Goal: Transaction & Acquisition: Purchase product/service

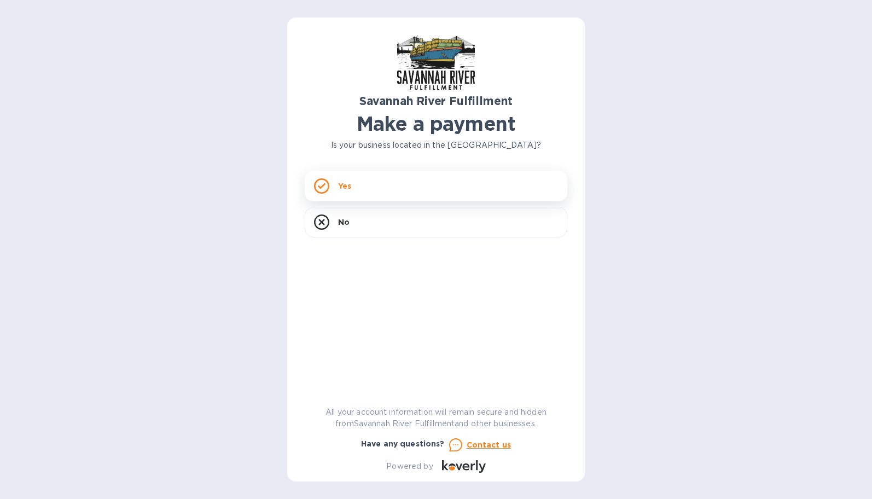
click at [354, 192] on div "Yes" at bounding box center [436, 186] width 263 height 31
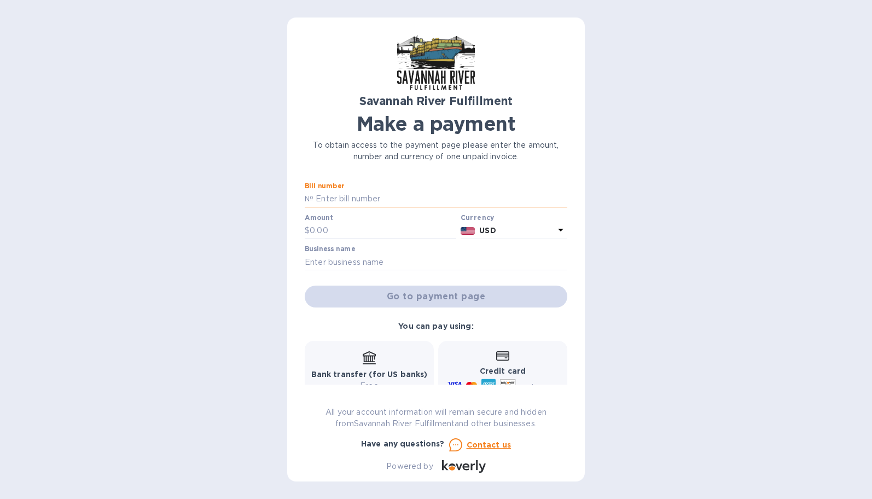
click at [350, 204] on input "text" at bounding box center [441, 199] width 254 height 16
click at [327, 199] on input "text" at bounding box center [441, 199] width 254 height 16
type input "4611"
click at [320, 234] on input "text" at bounding box center [383, 231] width 147 height 16
type input "3,400.3"
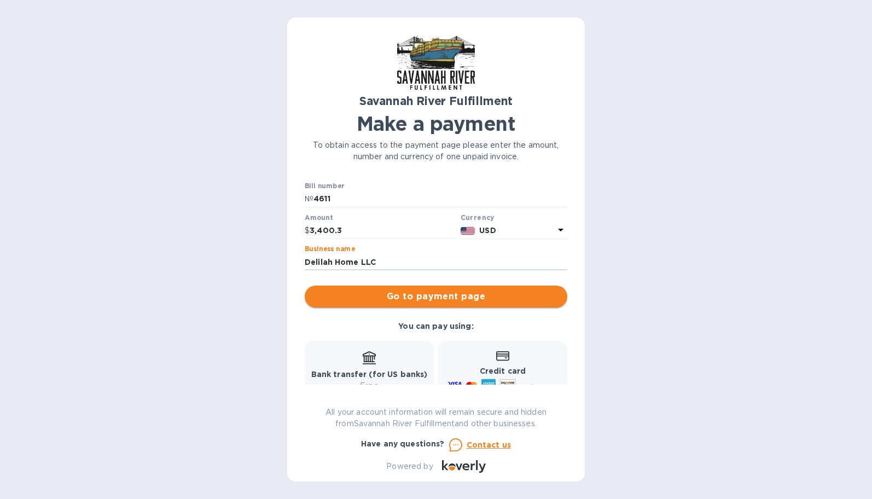
type input "Delilah Home LLC"
click at [373, 293] on span "Go to payment page" at bounding box center [436, 296] width 245 height 13
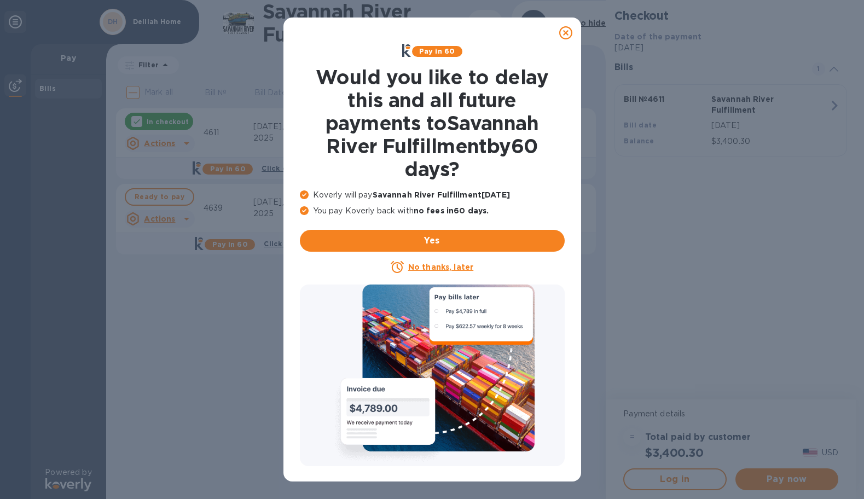
click at [454, 271] on u "No thanks, later" at bounding box center [440, 267] width 65 height 9
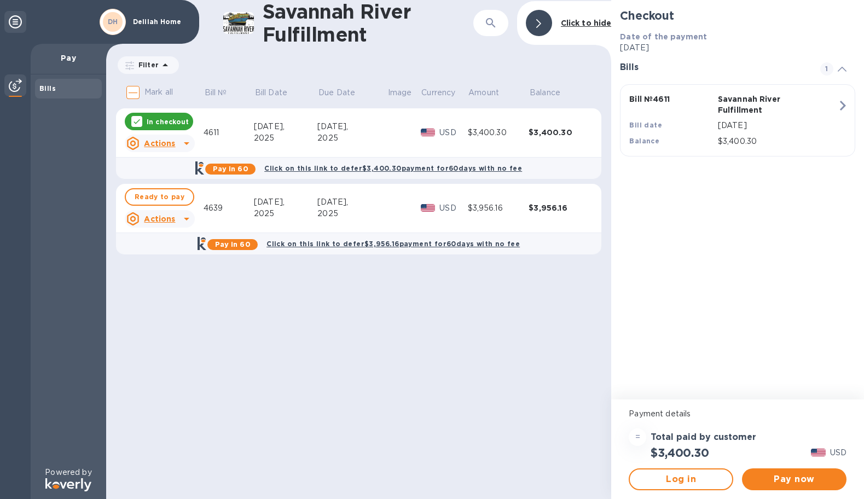
click at [160, 121] on p "In checkout" at bounding box center [168, 121] width 42 height 9
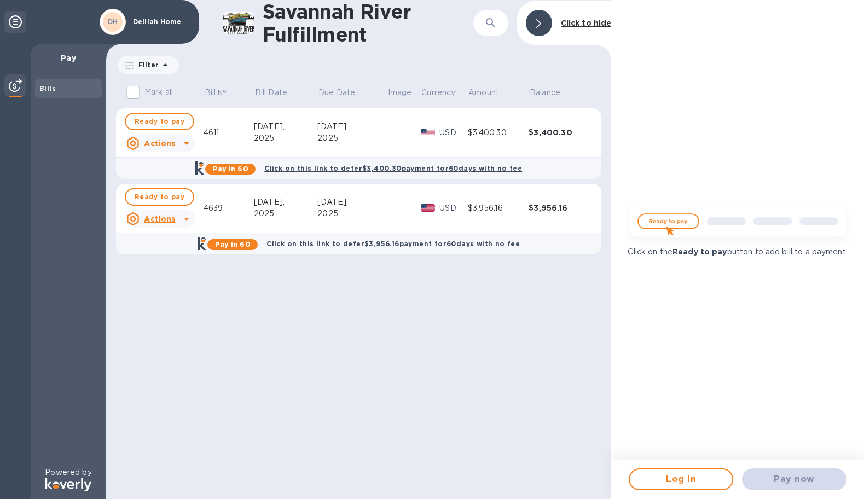
click at [160, 121] on span "Ready to pay" at bounding box center [160, 121] width 50 height 13
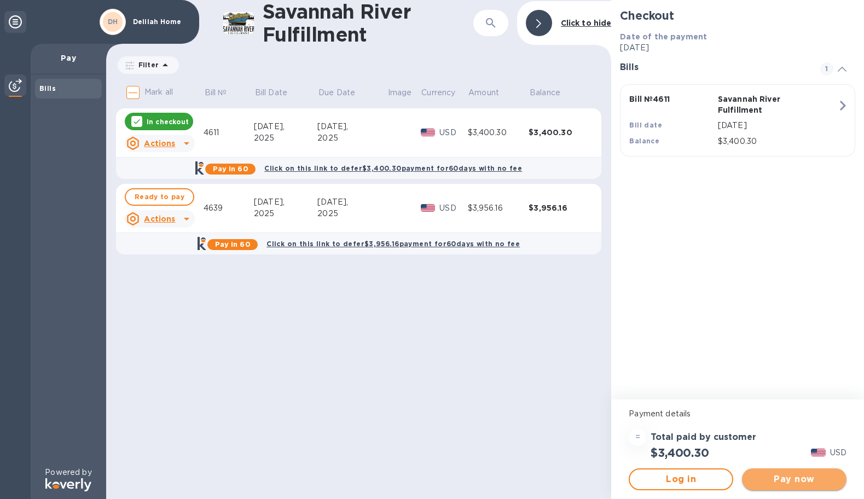
click at [808, 478] on span "Pay now" at bounding box center [794, 479] width 87 height 13
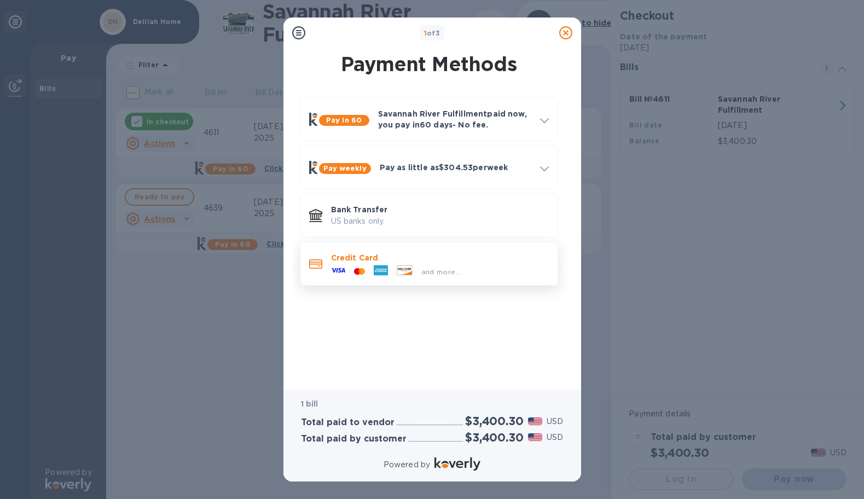
click at [432, 272] on span "and more..." at bounding box center [441, 272] width 40 height 8
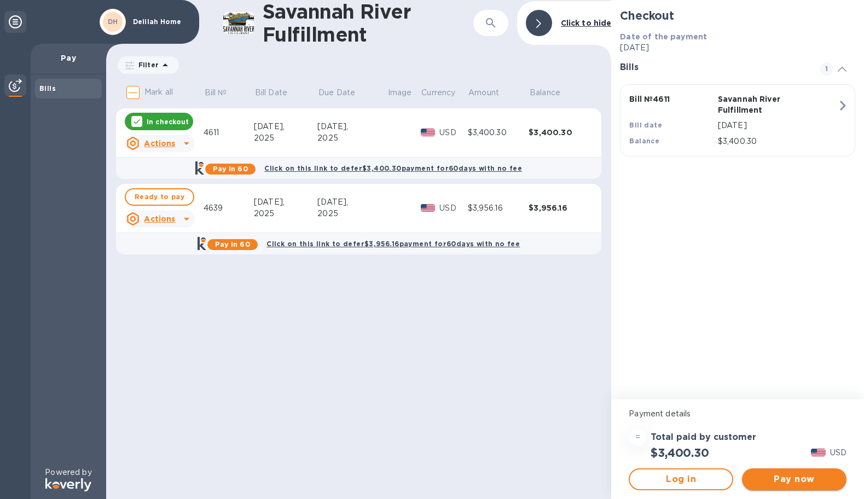
click at [808, 485] on span "Pay now" at bounding box center [794, 479] width 87 height 13
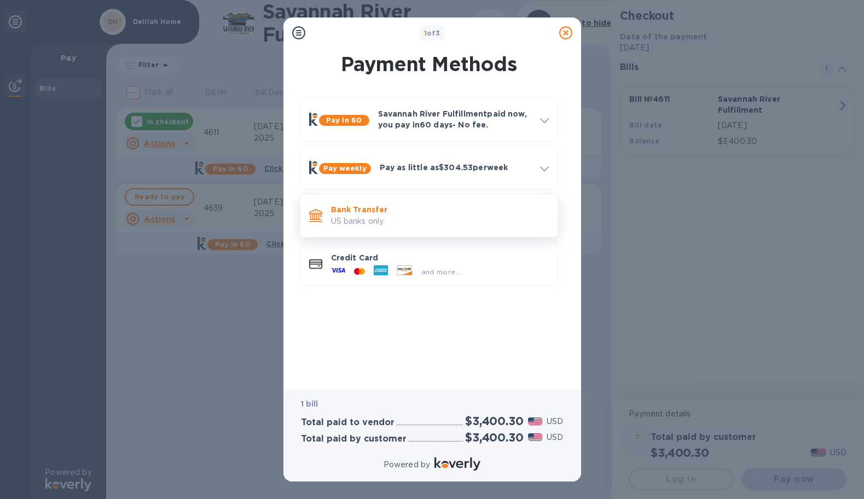
click at [345, 214] on p "Bank Transfer" at bounding box center [440, 209] width 218 height 11
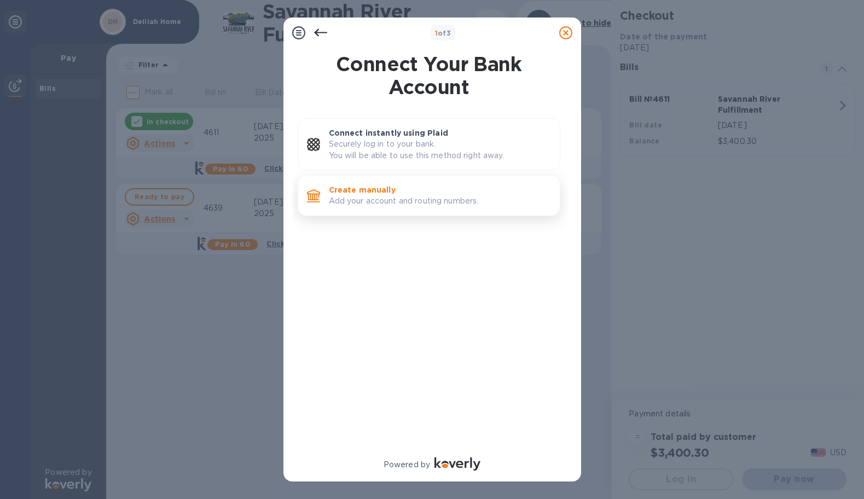
click at [345, 201] on p "Add your account and routing numbers." at bounding box center [440, 200] width 222 height 11
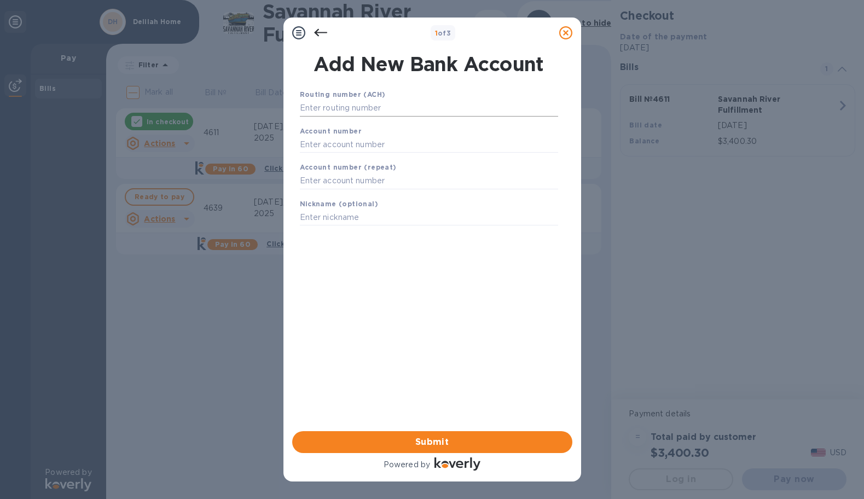
click at [336, 108] on input "text" at bounding box center [429, 108] width 258 height 16
paste input "053000196"
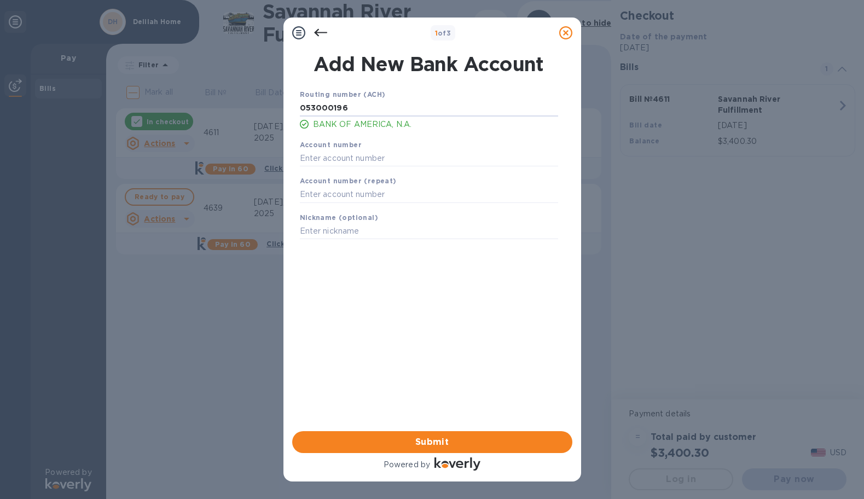
type input "053000196"
click at [331, 160] on input "text" at bounding box center [429, 158] width 258 height 16
paste input "237053683690"
type input "237053683690"
click at [313, 185] on b "Account number (repeat)" at bounding box center [348, 181] width 97 height 8
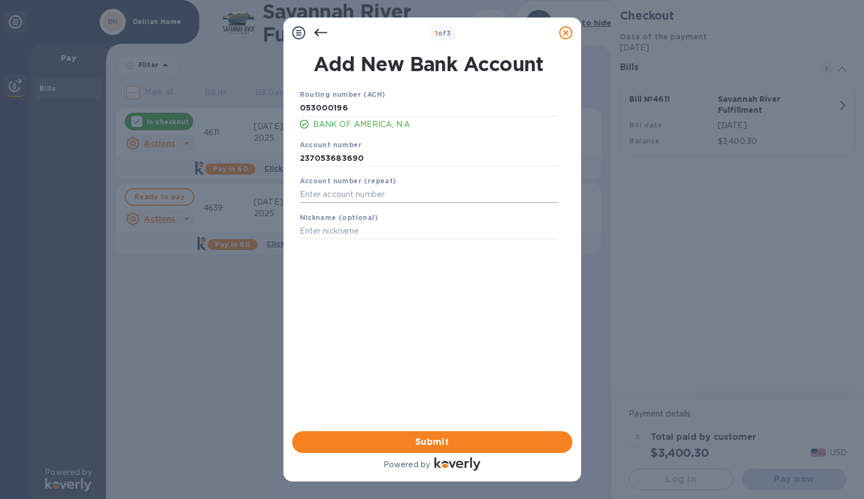
click at [312, 188] on input "text" at bounding box center [429, 195] width 258 height 16
paste input "237053683690"
type input "237053683690"
click at [315, 234] on input "text" at bounding box center [429, 231] width 258 height 16
type input "Delilah Home"
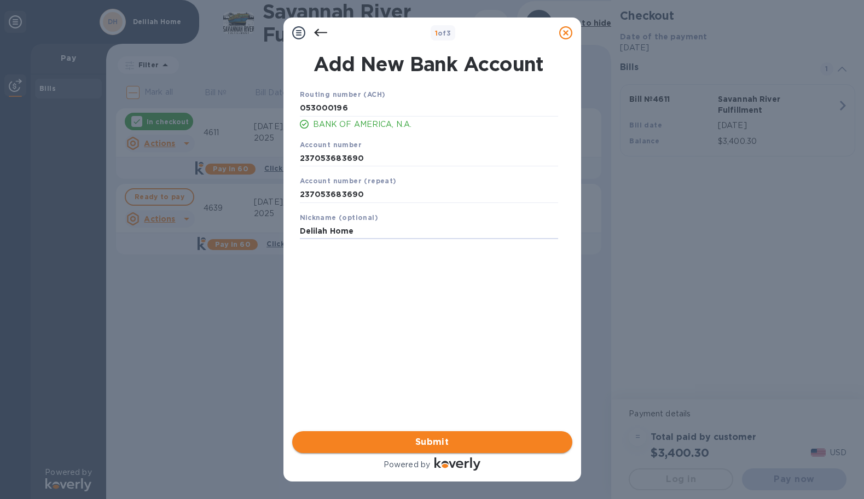
click at [399, 444] on span "Submit" at bounding box center [432, 442] width 263 height 13
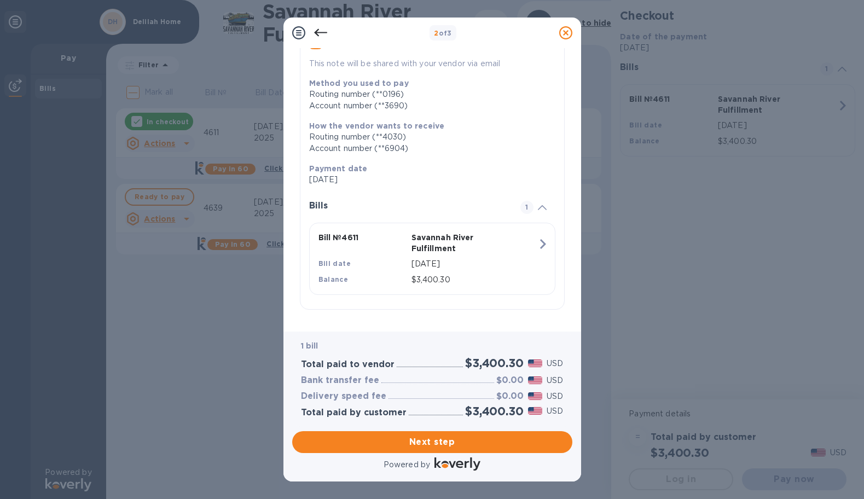
scroll to position [123, 0]
click at [399, 440] on div "Next step" at bounding box center [432, 442] width 289 height 31
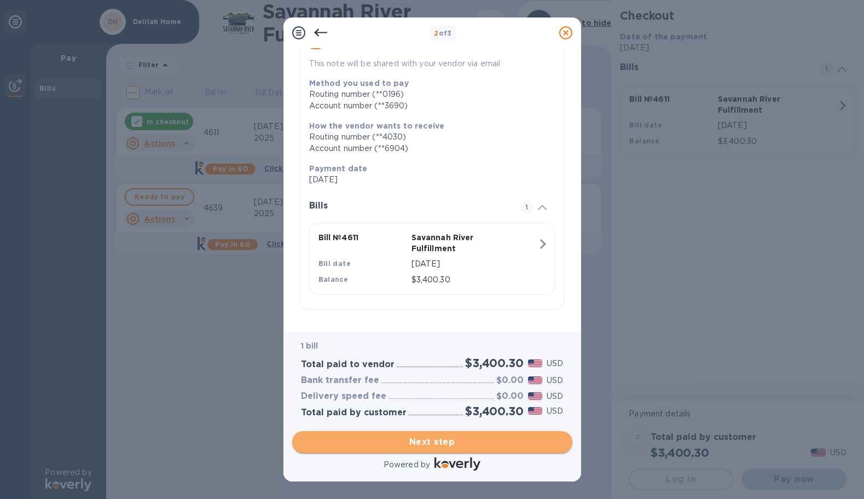
click at [401, 436] on span "Next step" at bounding box center [432, 442] width 263 height 13
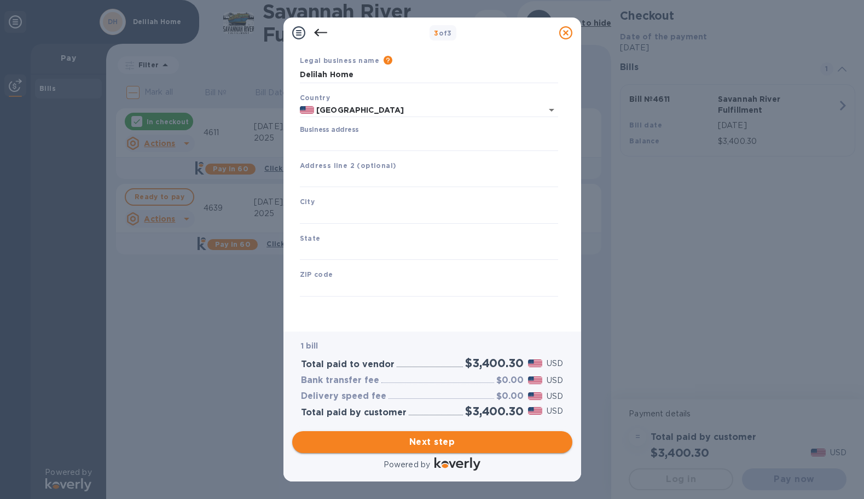
scroll to position [49, 0]
click at [337, 135] on input "Business address" at bounding box center [429, 143] width 258 height 16
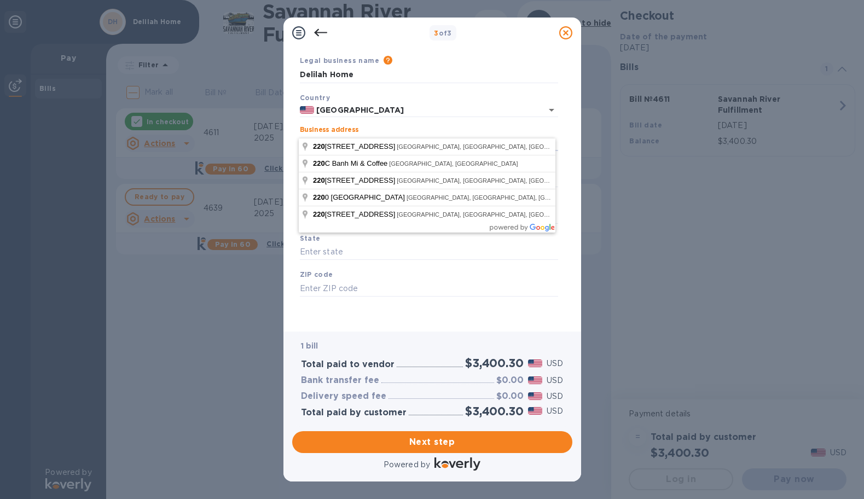
type input "220"
type input "Delilah Home LLC"
type input "US"
type input "[PERSON_NAME]"
type input "NC"
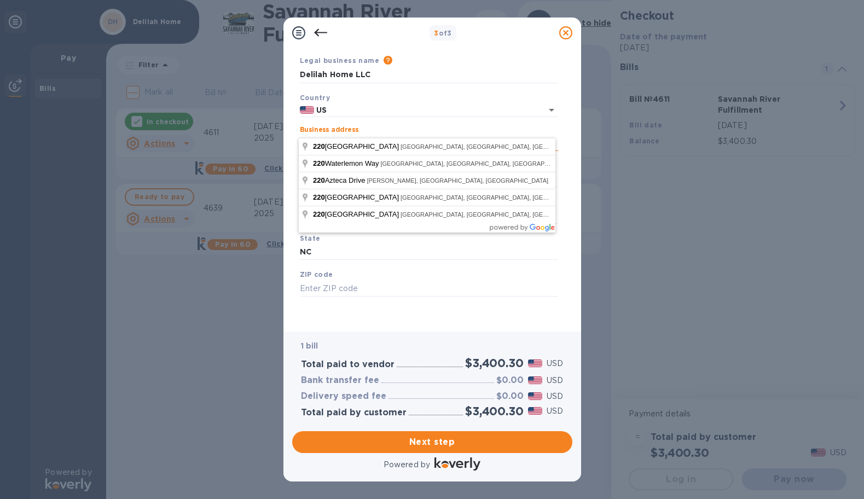
type input "28104-6002"
type input "[GEOGRAPHIC_DATA]"
type input "[STREET_ADDRESS]"
type input "28104"
type input "US"
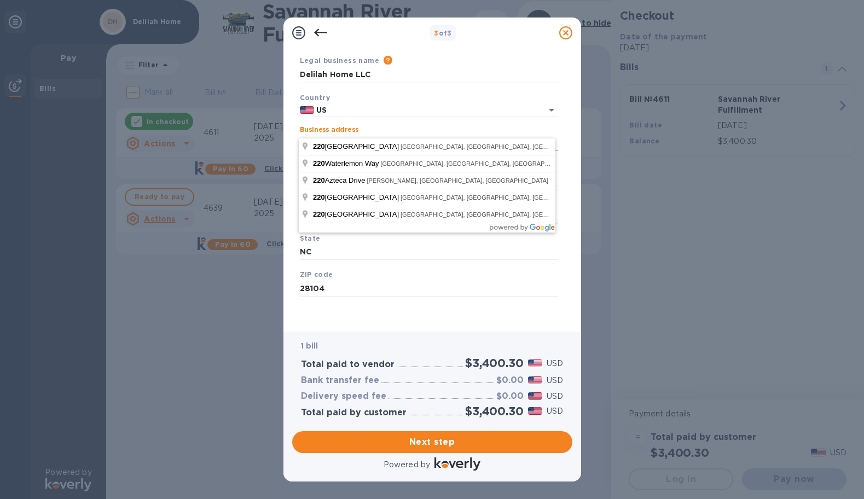
type input "28104-6002"
type input "[STREET_ADDRESS]"
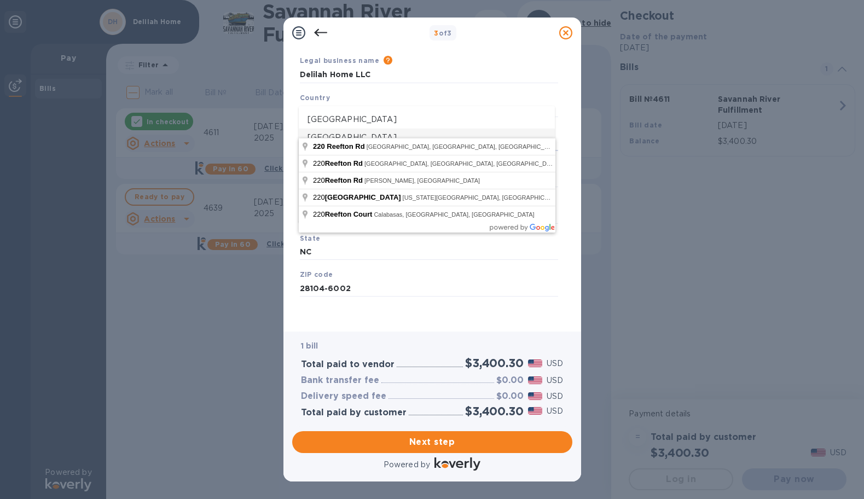
click at [751, 297] on div "3 of 3 Business Information Legal business name Please provide the legal name t…" at bounding box center [432, 249] width 864 height 499
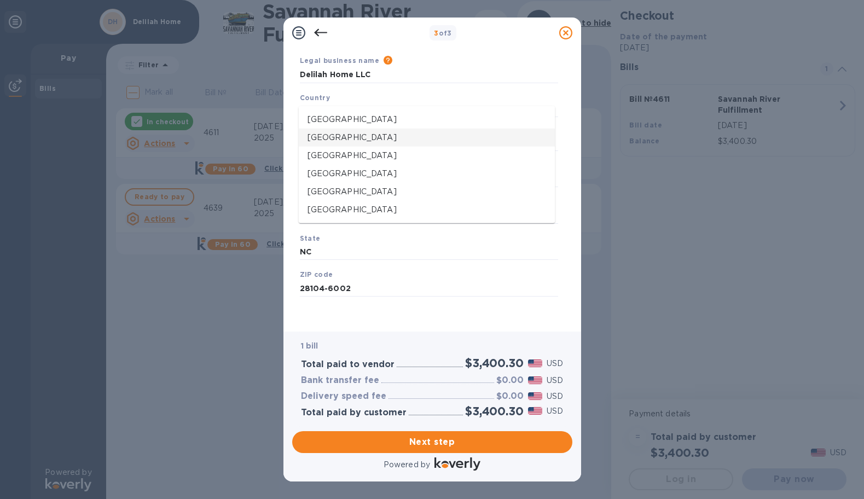
click at [665, 210] on div "3 of 3 Business Information Legal business name Please provide the legal name t…" at bounding box center [432, 249] width 864 height 499
click at [580, 204] on div "3 of 3 Business Information Legal business name Please provide the legal name t…" at bounding box center [432, 249] width 864 height 499
click at [494, 244] on input "NC" at bounding box center [429, 252] width 258 height 16
click at [353, 103] on input "US" at bounding box center [420, 110] width 213 height 14
type input "[GEOGRAPHIC_DATA]"
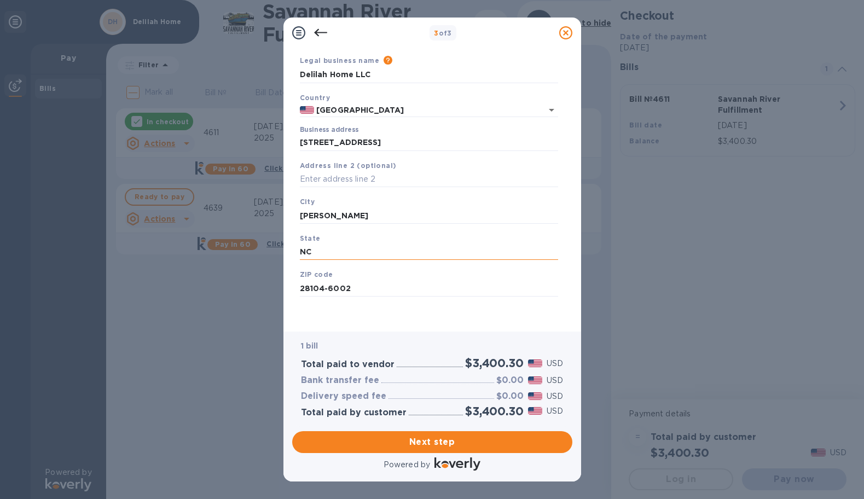
click at [390, 244] on input "NC" at bounding box center [429, 252] width 258 height 16
click at [431, 436] on span "Next step" at bounding box center [432, 442] width 263 height 13
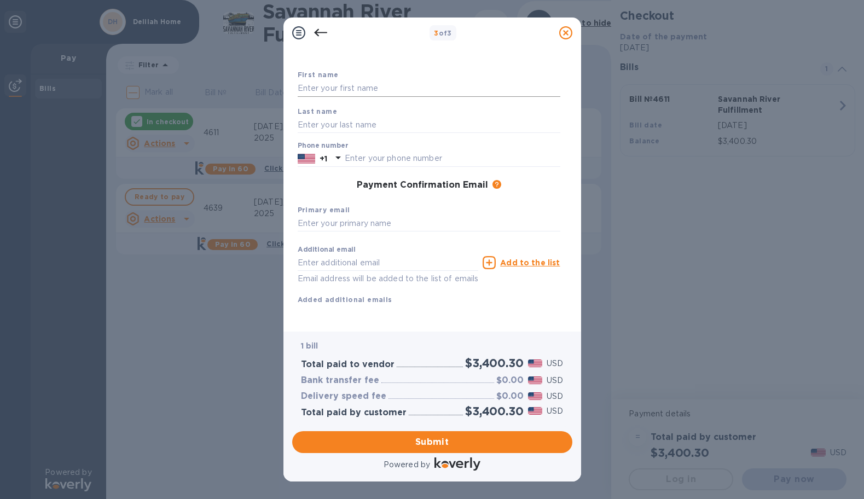
click at [340, 91] on input "text" at bounding box center [429, 88] width 263 height 16
type input "[PERSON_NAME]"
type input "Twer"
type input "7042871805"
click at [353, 229] on input "text" at bounding box center [429, 224] width 263 height 16
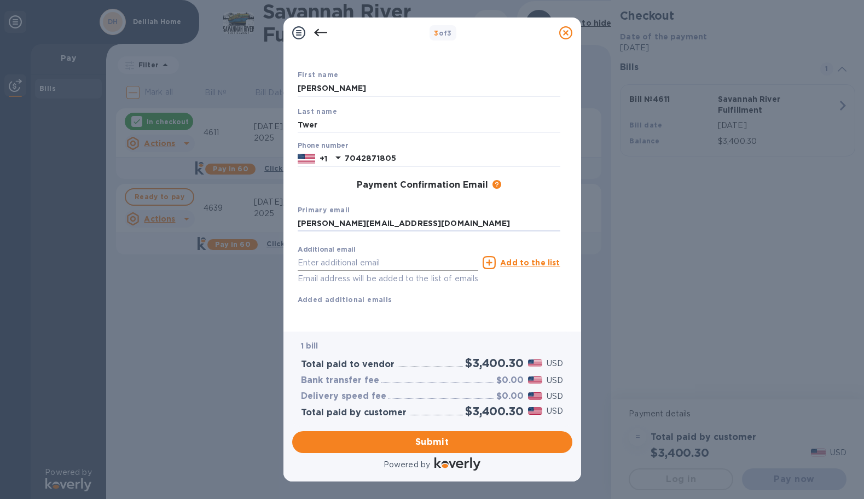
scroll to position [62, 0]
type input "[PERSON_NAME][EMAIL_ADDRESS][DOMAIN_NAME]"
click at [426, 444] on span "Submit" at bounding box center [432, 442] width 263 height 13
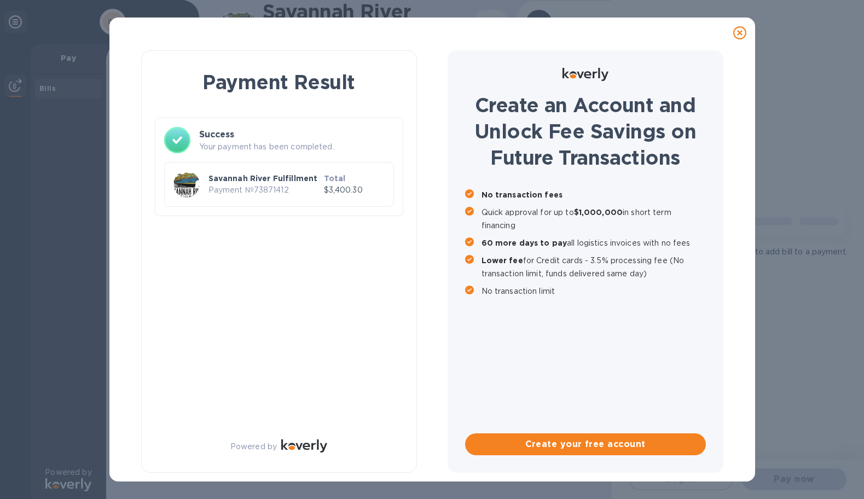
scroll to position [0, 0]
checkbox input "true"
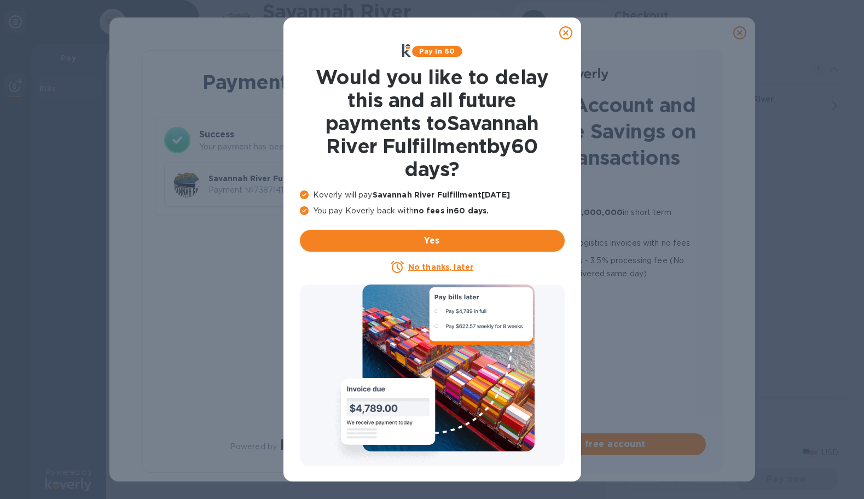
click at [455, 268] on u "No thanks, later" at bounding box center [440, 267] width 65 height 9
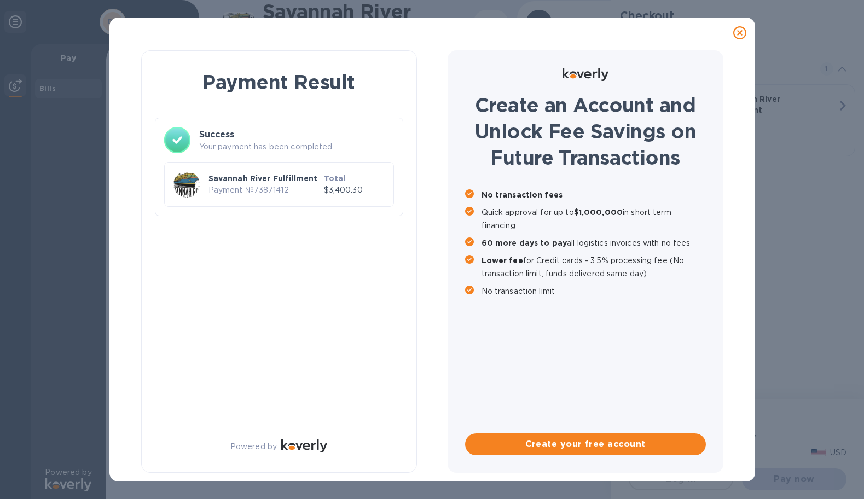
click at [734, 32] on icon at bounding box center [739, 32] width 13 height 13
